Goal: Task Accomplishment & Management: Use online tool/utility

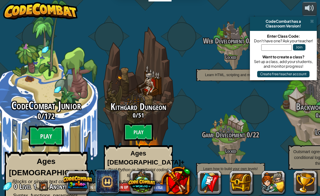
scroll to position [0, 0]
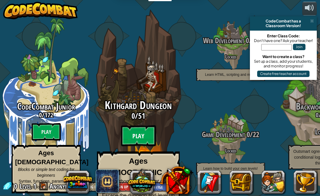
click at [140, 127] on btn "Play" at bounding box center [138, 135] width 35 height 21
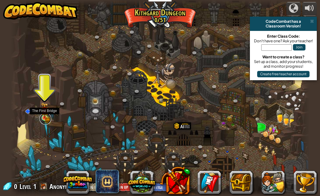
click at [44, 121] on link at bounding box center [46, 119] width 12 height 12
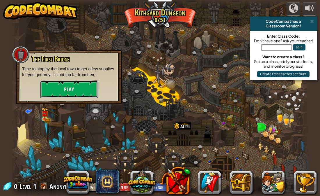
click at [65, 89] on button "Play" at bounding box center [69, 88] width 58 height 17
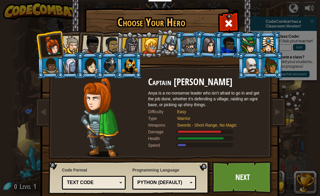
click at [104, 60] on div at bounding box center [110, 66] width 15 height 16
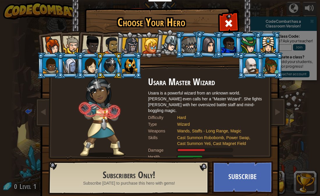
click at [84, 52] on div at bounding box center [91, 44] width 19 height 19
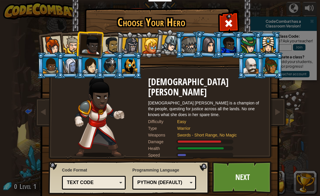
click at [129, 38] on div at bounding box center [130, 46] width 17 height 17
